Goal: Unclear: Browse casually

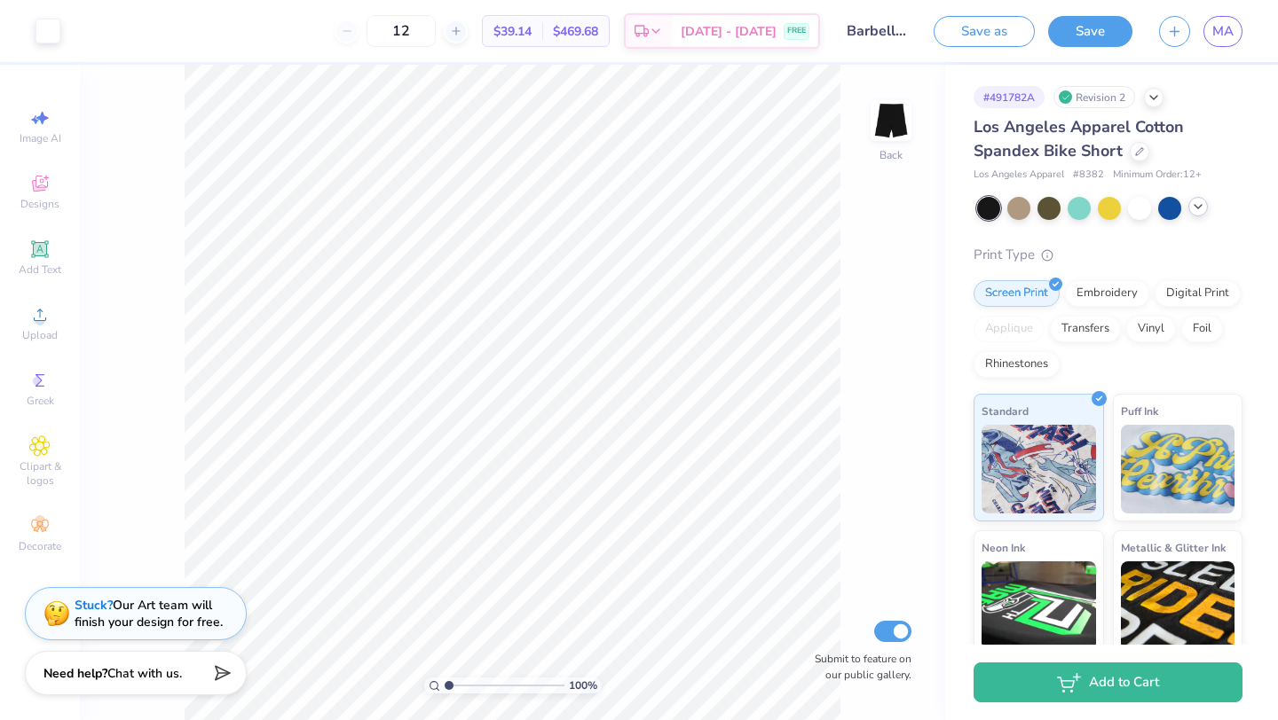
click at [1198, 214] on div at bounding box center [1198, 207] width 20 height 20
click at [1198, 206] on icon at bounding box center [1198, 207] width 14 height 14
